Goal: Find specific page/section: Find specific page/section

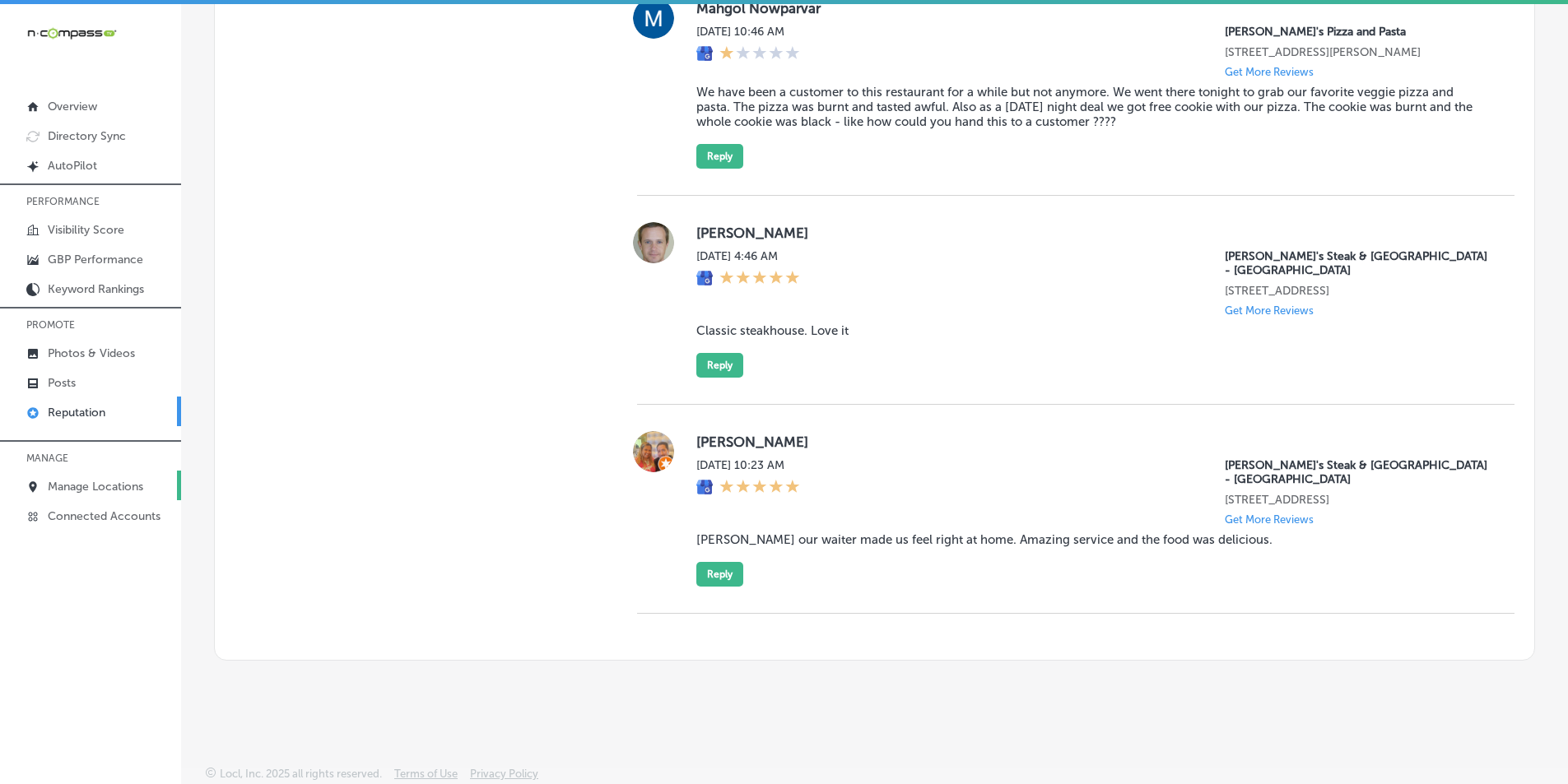
click at [97, 484] on p "Manage Locations" at bounding box center [95, 487] width 96 height 14
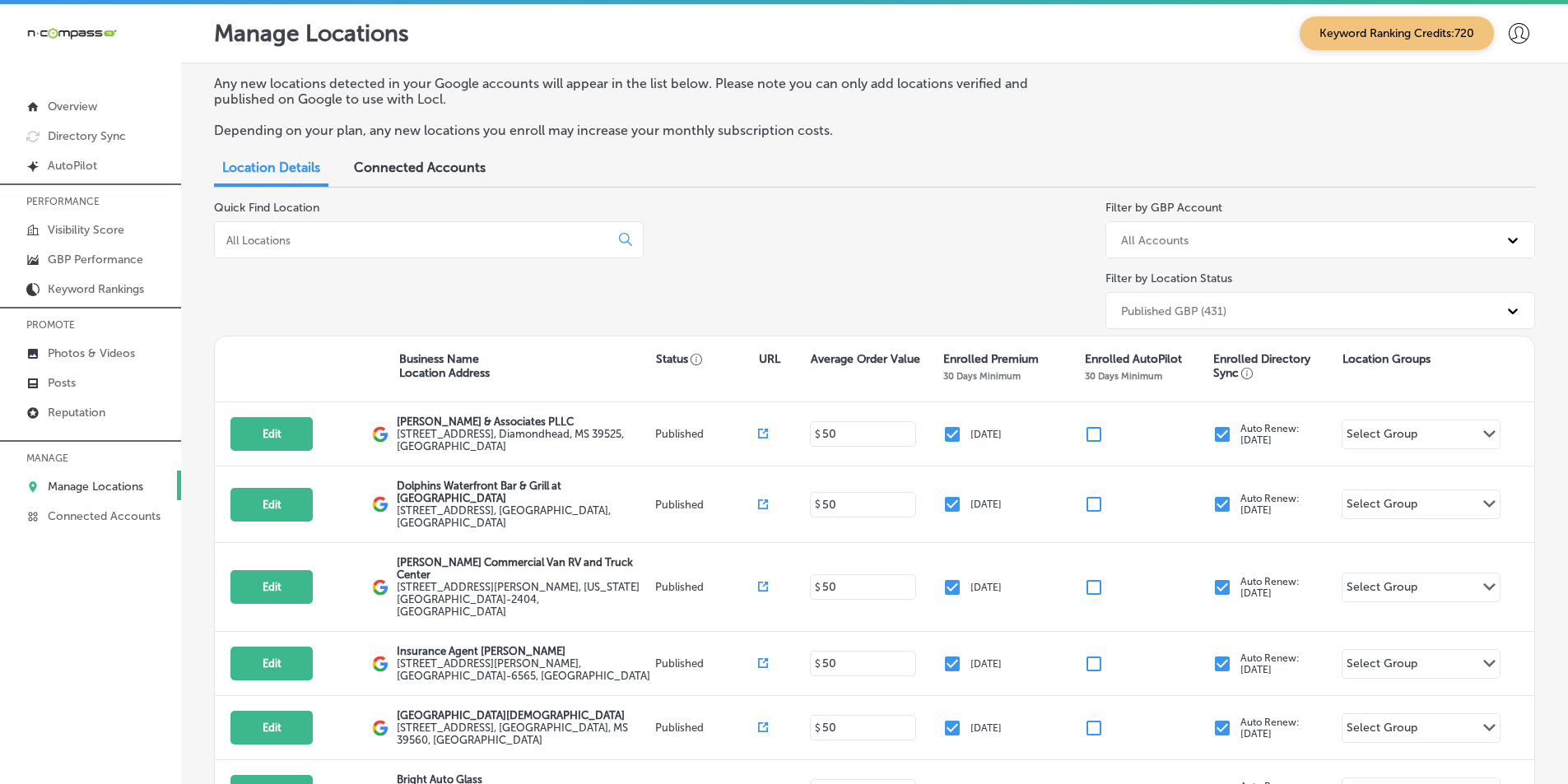
click at [376, 235] on input at bounding box center [414, 240] width 381 height 15
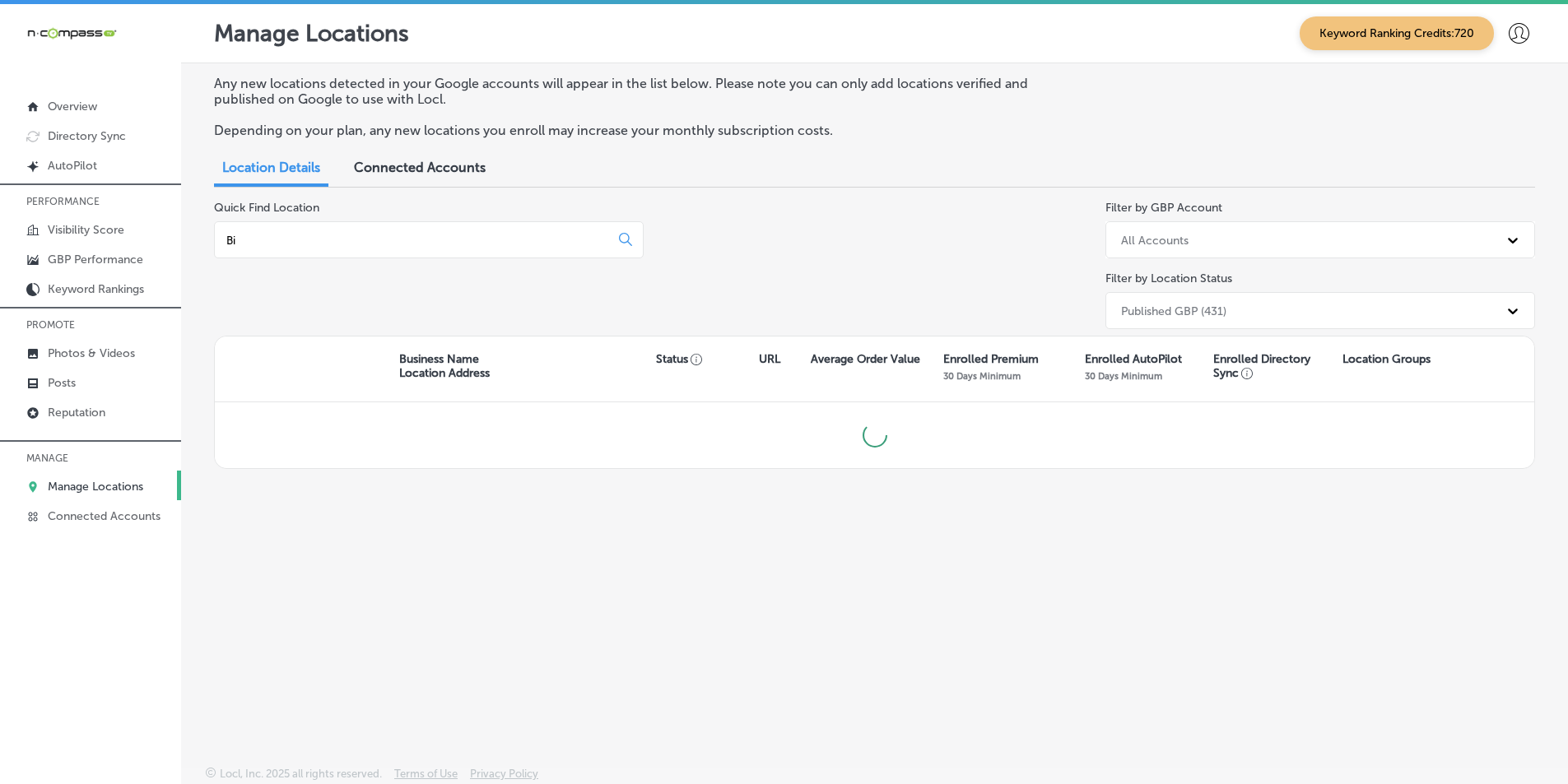
type input "B"
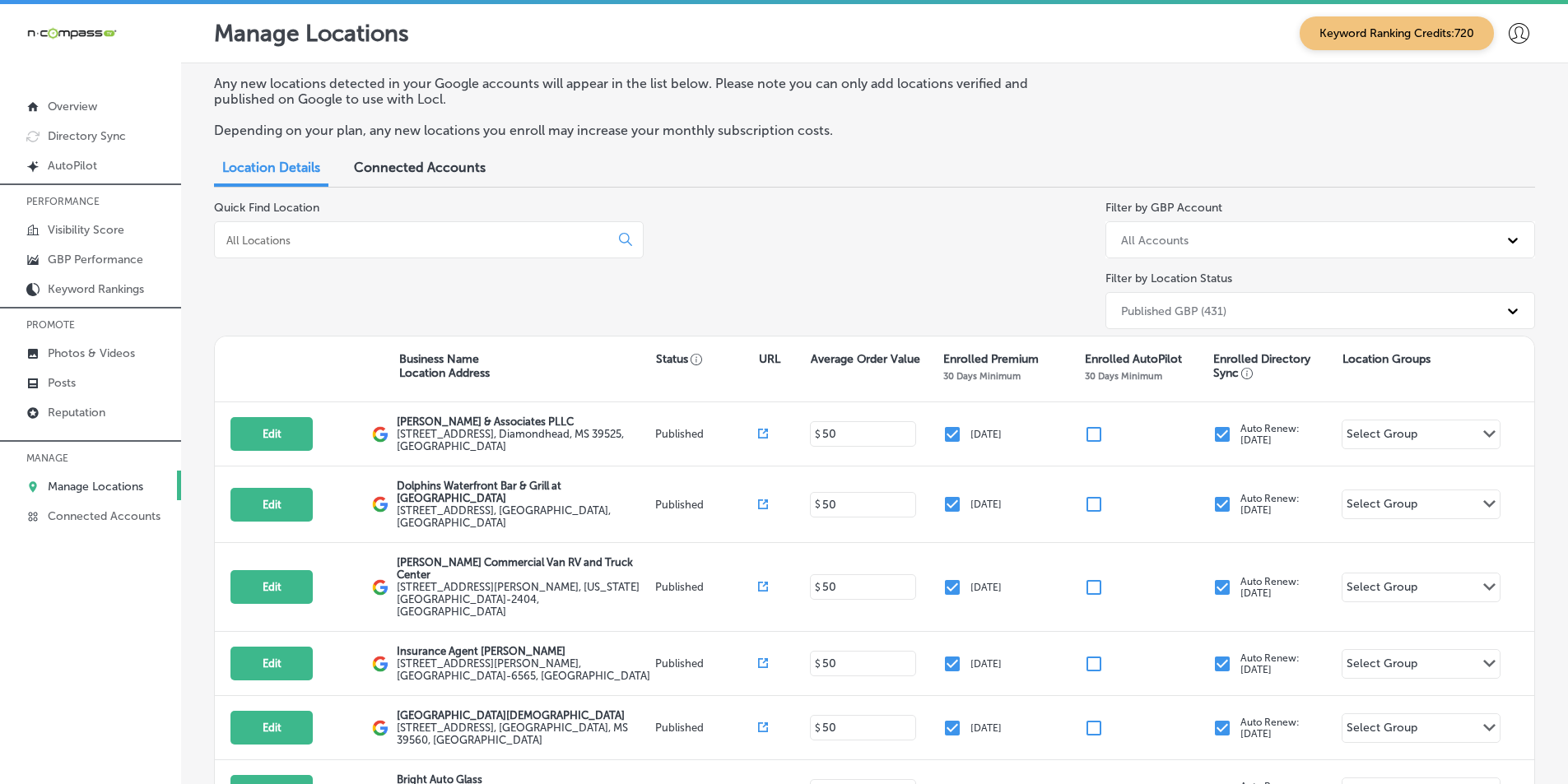
click at [357, 235] on input at bounding box center [414, 240] width 381 height 15
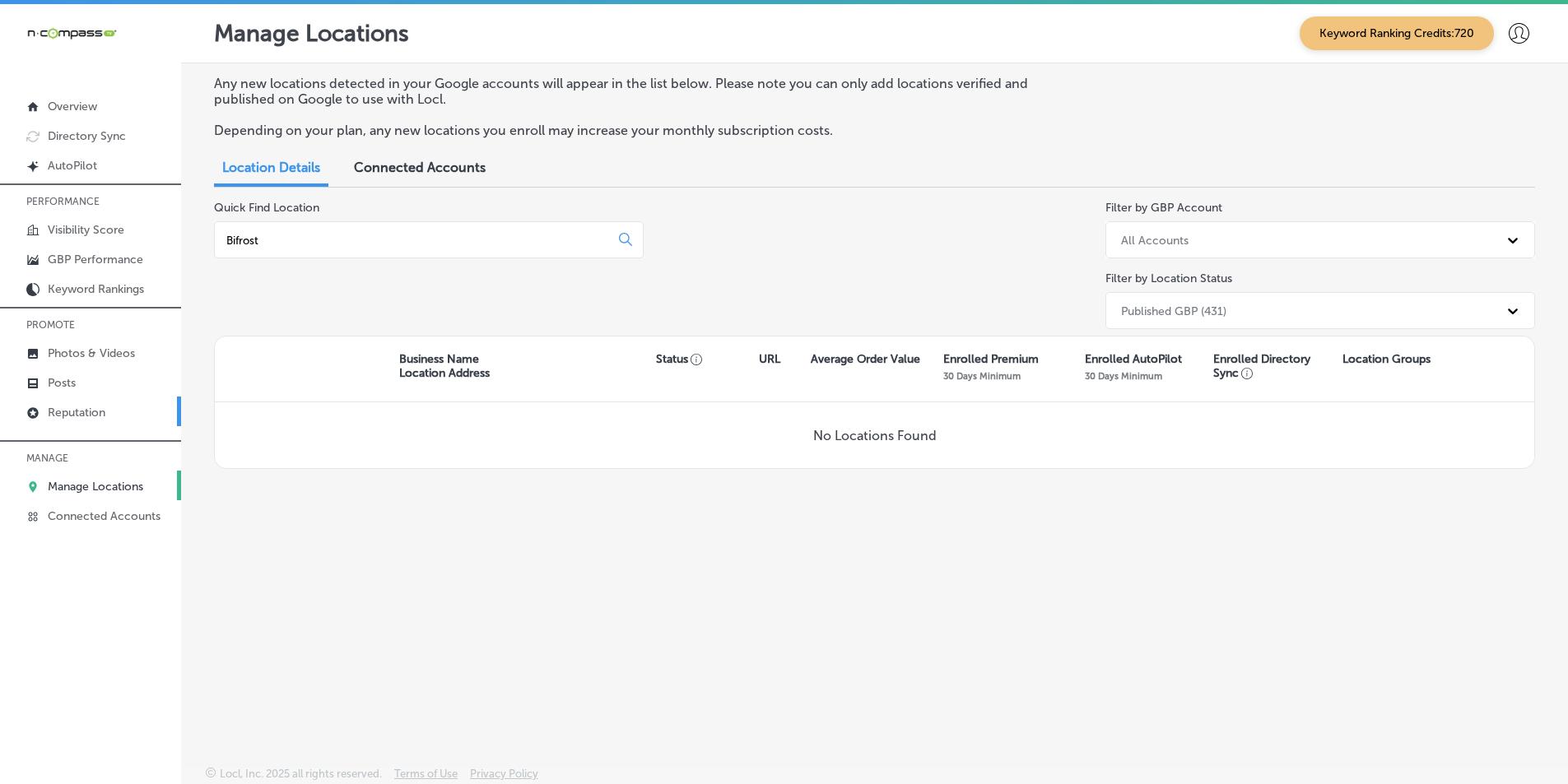
type input "Bifrost"
click at [79, 404] on link "Reputation" at bounding box center [91, 411] width 181 height 29
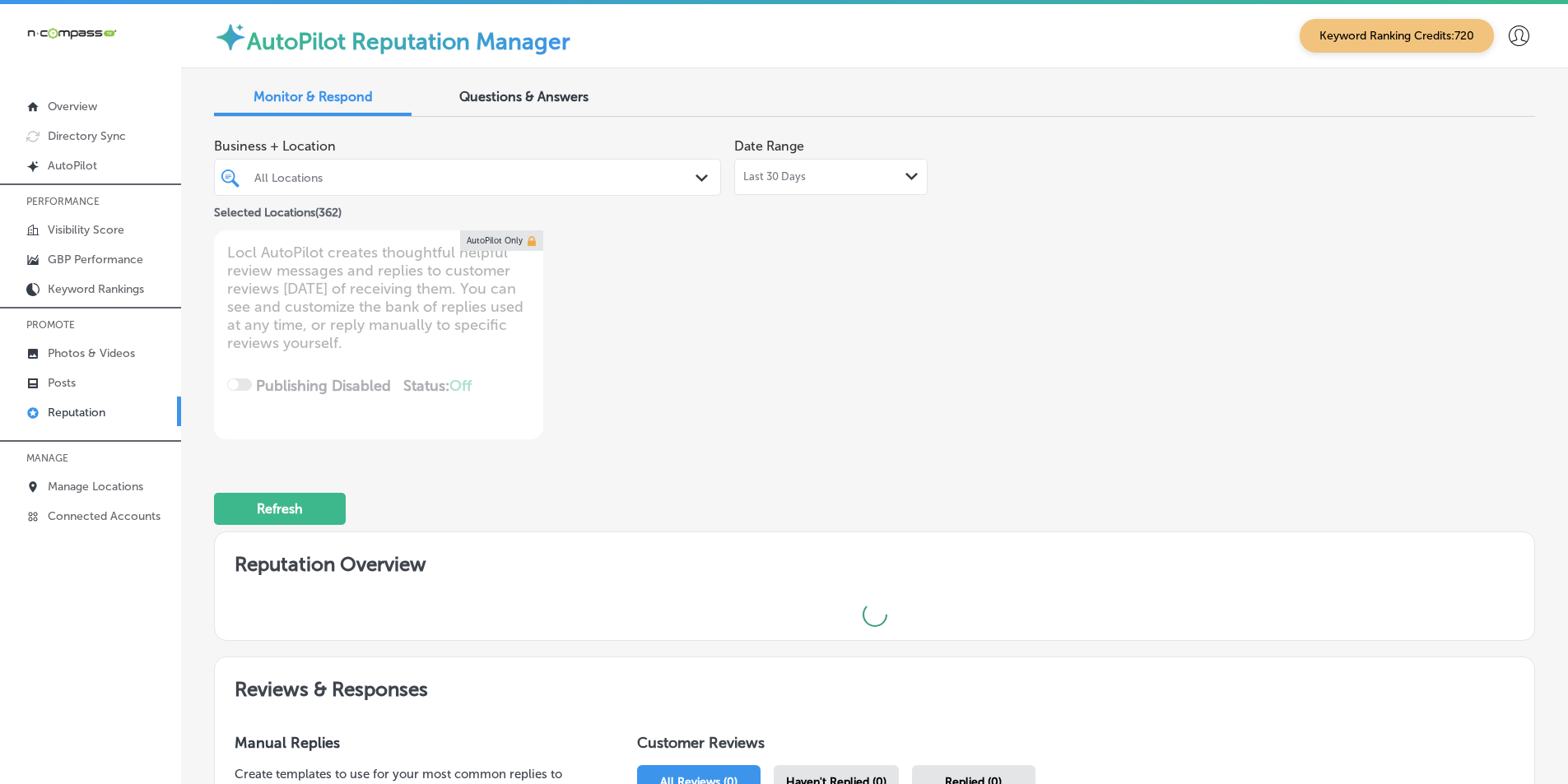
click at [357, 172] on div "All Locations" at bounding box center [476, 177] width 443 height 14
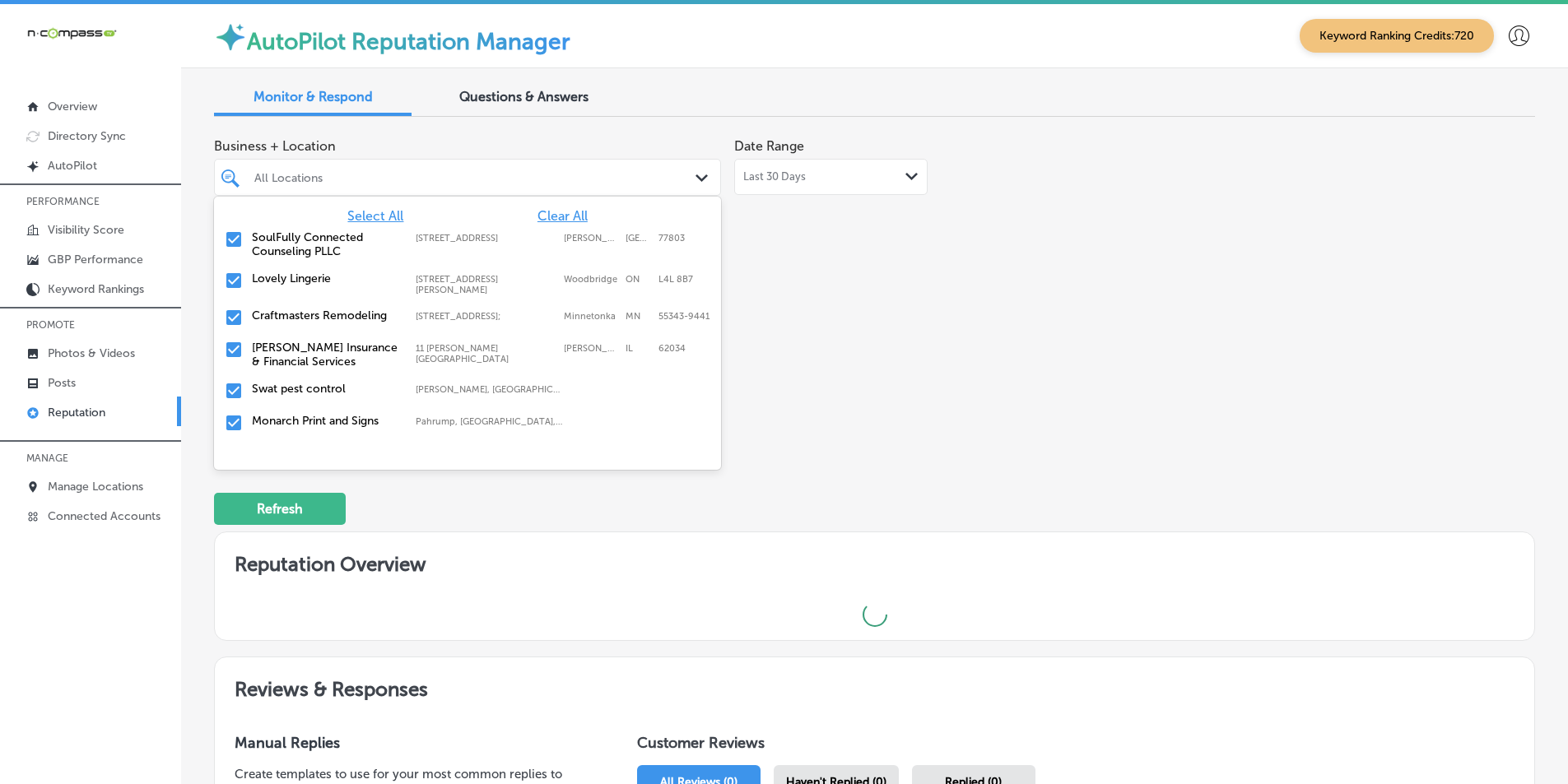
click at [558, 217] on span "Clear All" at bounding box center [562, 216] width 50 height 16
click at [98, 490] on p "Manage Locations" at bounding box center [95, 487] width 96 height 14
type textarea "x"
